Goal: Information Seeking & Learning: Find specific fact

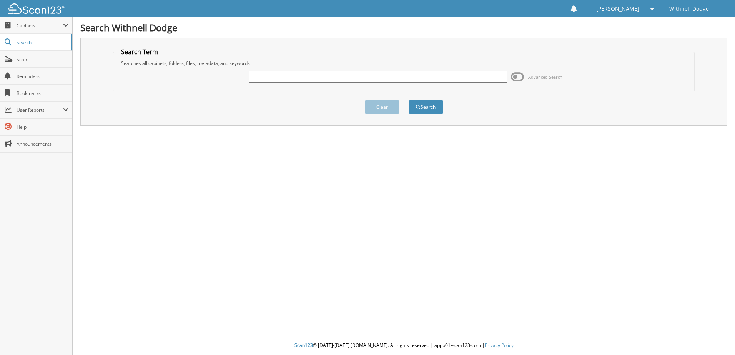
click at [277, 71] on div at bounding box center [378, 76] width 258 height 13
click at [276, 74] on input "text" at bounding box center [378, 77] width 258 height 12
type input "H4910A"
click at [409, 100] on button "Search" at bounding box center [426, 107] width 35 height 14
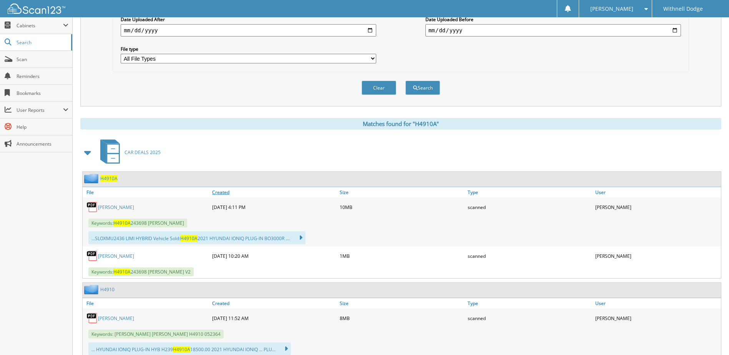
scroll to position [245, 0]
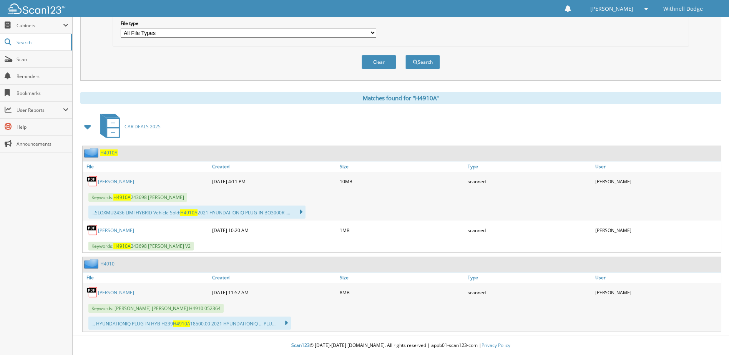
click at [132, 182] on link "GONZALEZ, KARLA A." at bounding box center [116, 181] width 36 height 7
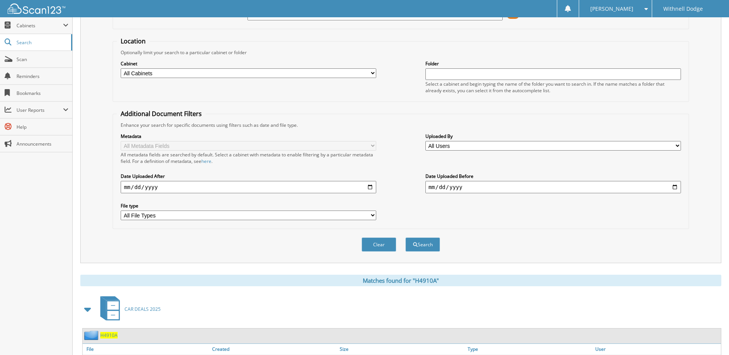
scroll to position [0, 0]
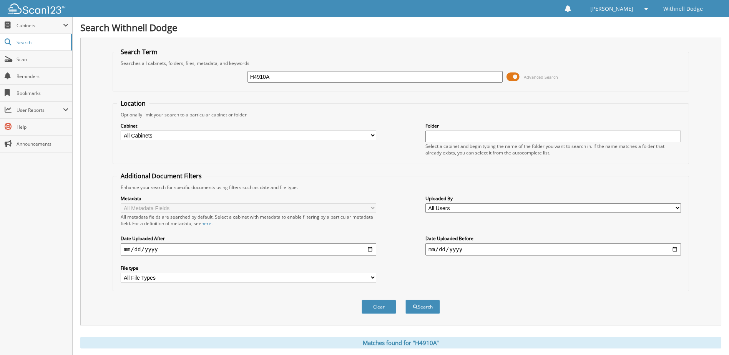
drag, startPoint x: 519, startPoint y: 76, endPoint x: 488, endPoint y: 79, distance: 31.2
click at [519, 76] on span at bounding box center [513, 77] width 13 height 12
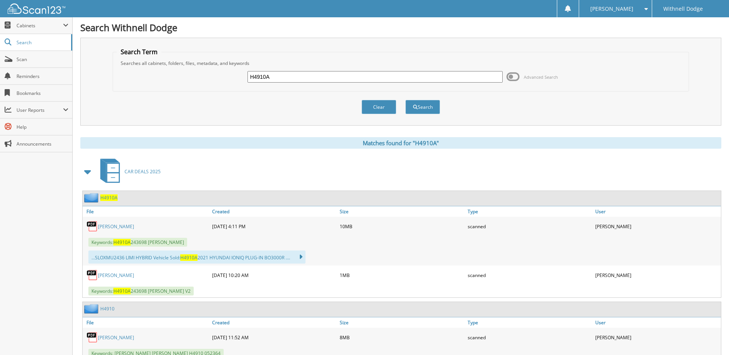
drag, startPoint x: 414, startPoint y: 78, endPoint x: 181, endPoint y: 83, distance: 232.6
click at [181, 83] on div "H4910A Advanced Search" at bounding box center [401, 76] width 568 height 21
type input "H5145"
click at [405, 100] on button "Search" at bounding box center [422, 107] width 35 height 14
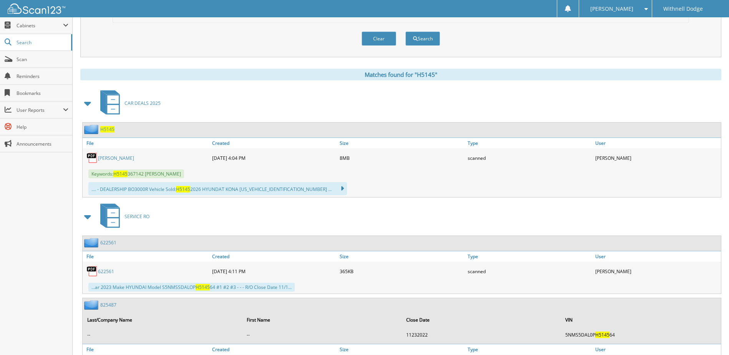
scroll to position [269, 0]
click at [124, 158] on link "MOSER, JANNA E." at bounding box center [116, 157] width 36 height 7
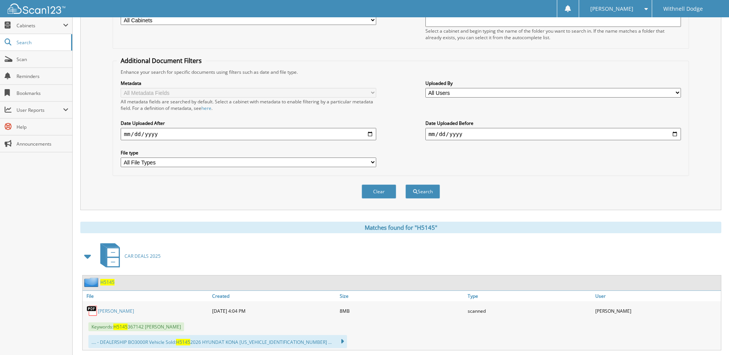
scroll to position [0, 0]
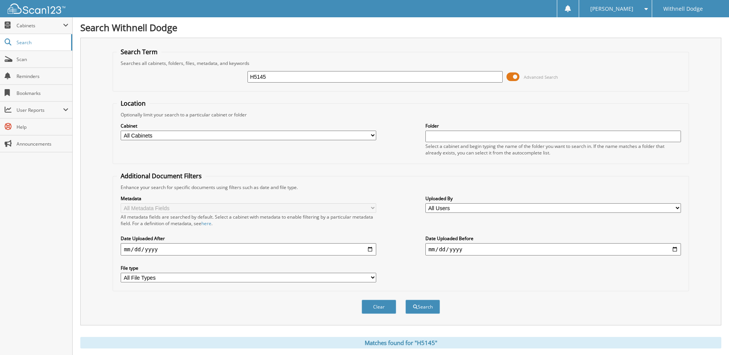
drag, startPoint x: 284, startPoint y: 76, endPoint x: 216, endPoint y: 75, distance: 68.0
click at [216, 75] on div "H5145 Advanced Search" at bounding box center [401, 76] width 568 height 21
type input "H5089"
click at [405, 300] on button "Search" at bounding box center [422, 307] width 35 height 14
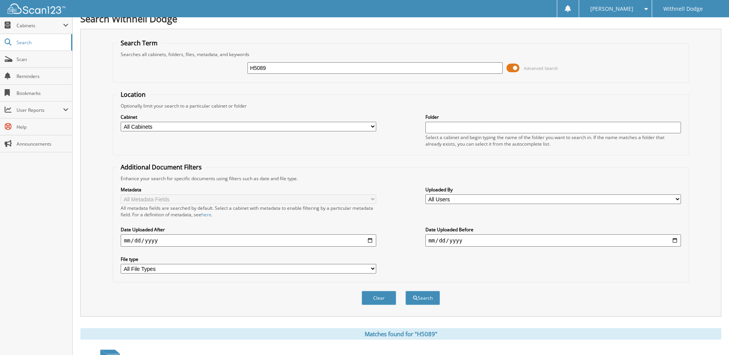
scroll to position [269, 0]
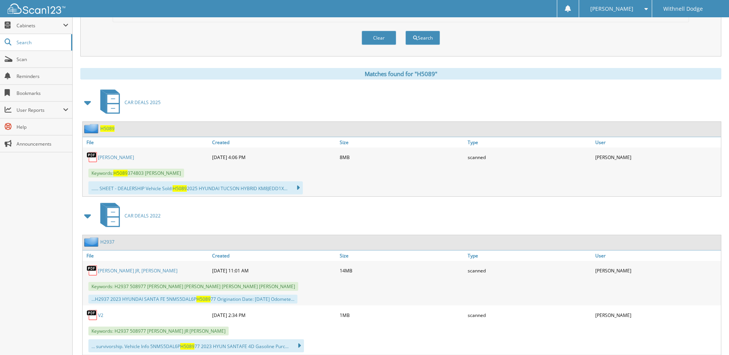
click at [134, 159] on link "ADAMS, RHIANNON M." at bounding box center [116, 157] width 36 height 7
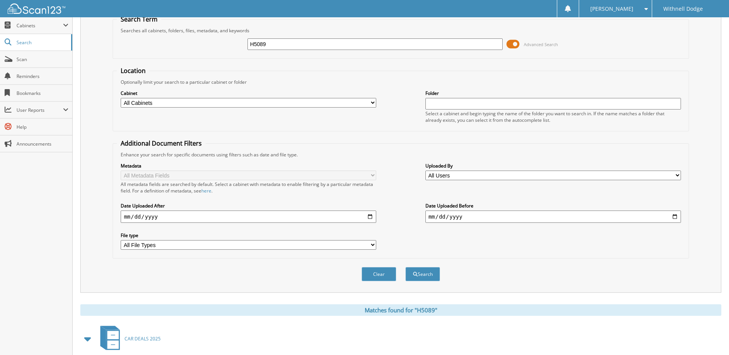
scroll to position [0, 0]
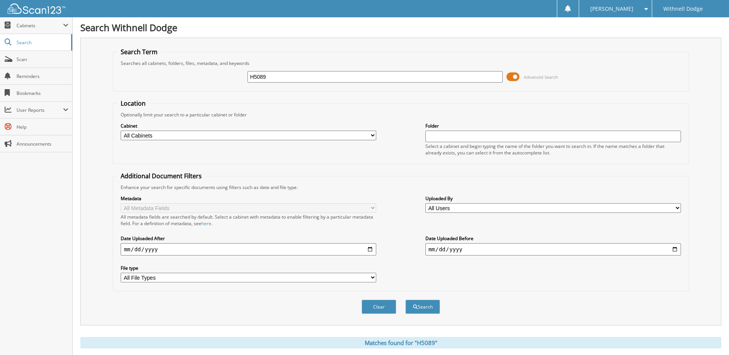
drag, startPoint x: 282, startPoint y: 75, endPoint x: 244, endPoint y: 80, distance: 39.1
click at [244, 80] on div "H5089 Advanced Search" at bounding box center [401, 76] width 568 height 21
type input "H5012"
click at [405, 300] on button "Search" at bounding box center [422, 307] width 35 height 14
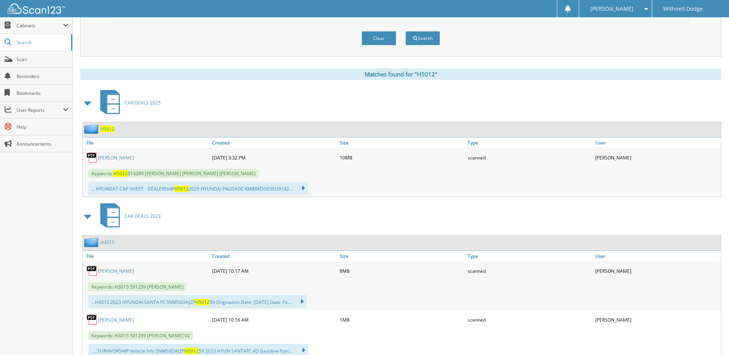
scroll to position [269, 0]
click at [133, 156] on link "[PERSON_NAME]" at bounding box center [116, 157] width 36 height 7
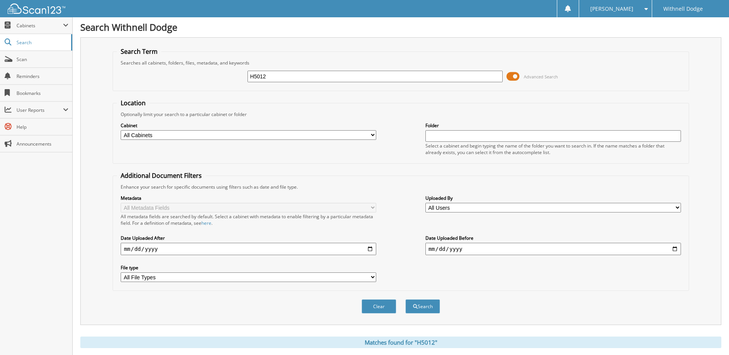
scroll to position [0, 0]
drag, startPoint x: 282, startPoint y: 77, endPoint x: 165, endPoint y: 73, distance: 117.3
click at [165, 73] on div "H5012 Advanced Search" at bounding box center [401, 76] width 568 height 21
type input "H4859"
click at [405, 300] on button "Search" at bounding box center [422, 307] width 35 height 14
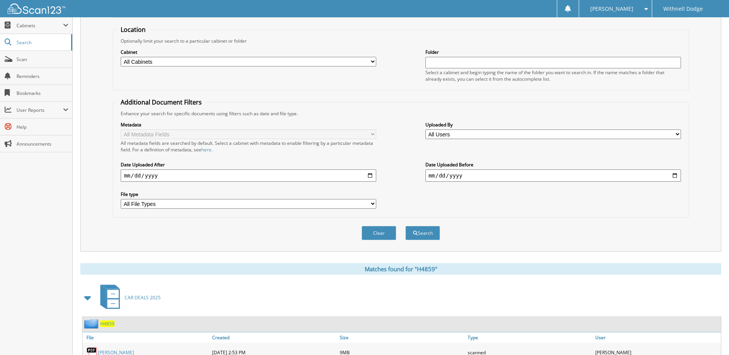
scroll to position [192, 0]
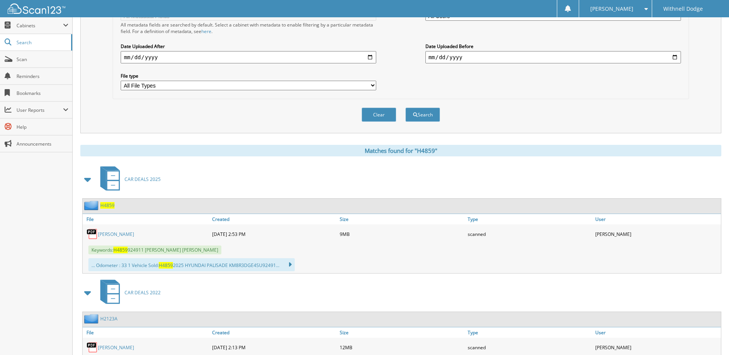
click at [127, 235] on link "[PERSON_NAME]" at bounding box center [116, 234] width 36 height 7
click at [375, 111] on button "Clear" at bounding box center [379, 115] width 35 height 14
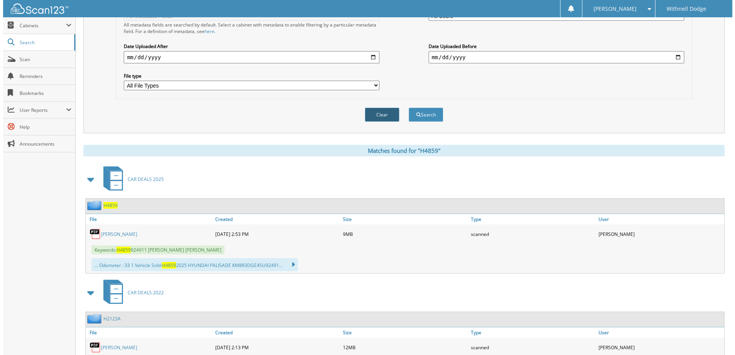
scroll to position [0, 0]
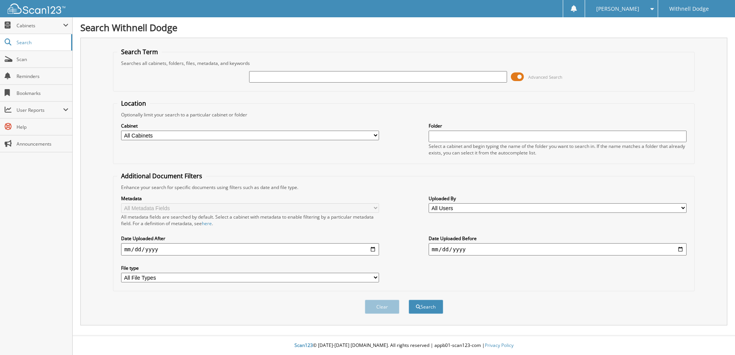
click at [520, 75] on span at bounding box center [517, 77] width 13 height 12
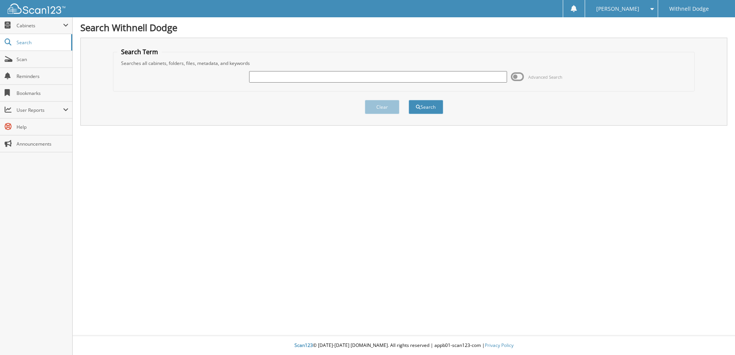
click at [422, 80] on input "text" at bounding box center [378, 77] width 258 height 12
type input "[PERSON_NAME]"
